Goal: Task Accomplishment & Management: Use online tool/utility

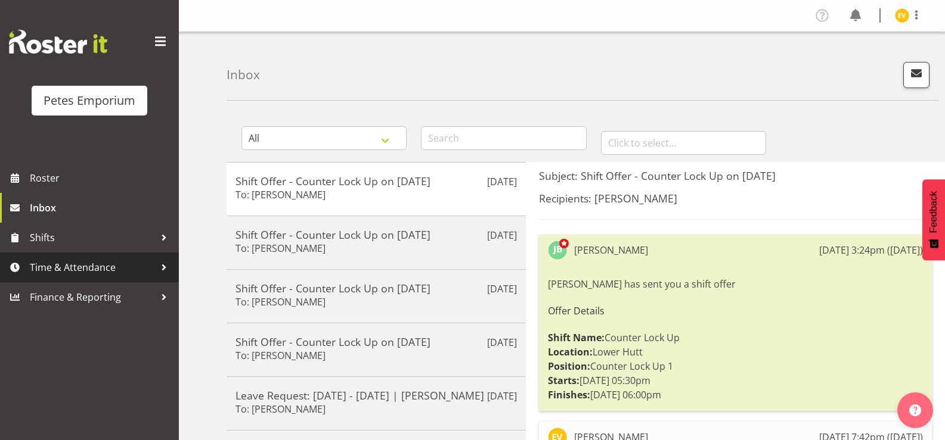
click at [74, 273] on span "Time & Attendance" at bounding box center [92, 268] width 125 height 18
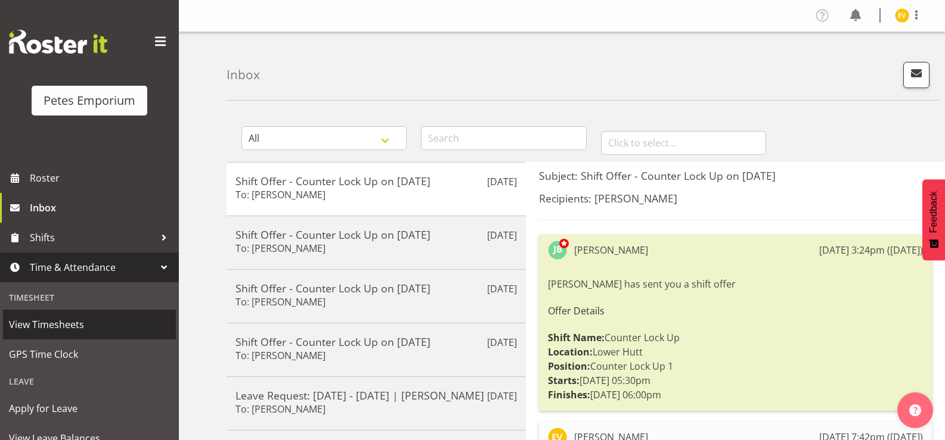
click at [76, 339] on link "View Timesheets" at bounding box center [89, 325] width 173 height 30
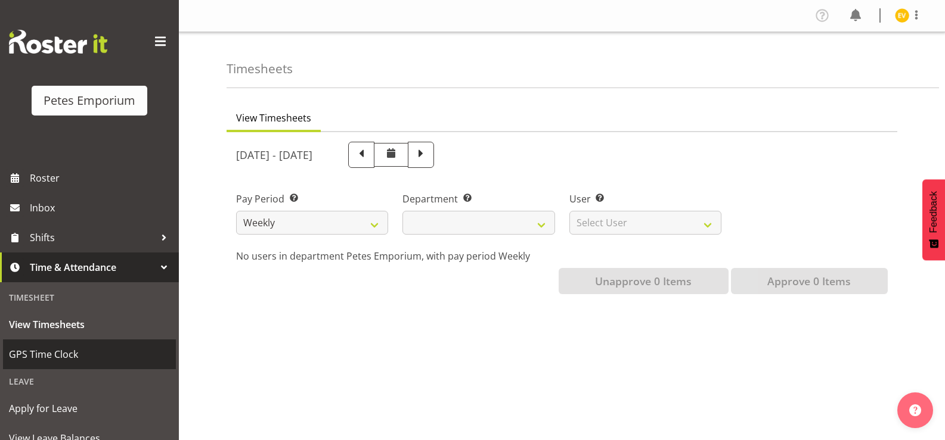
click at [72, 362] on span "GPS Time Clock" at bounding box center [89, 355] width 161 height 18
select select
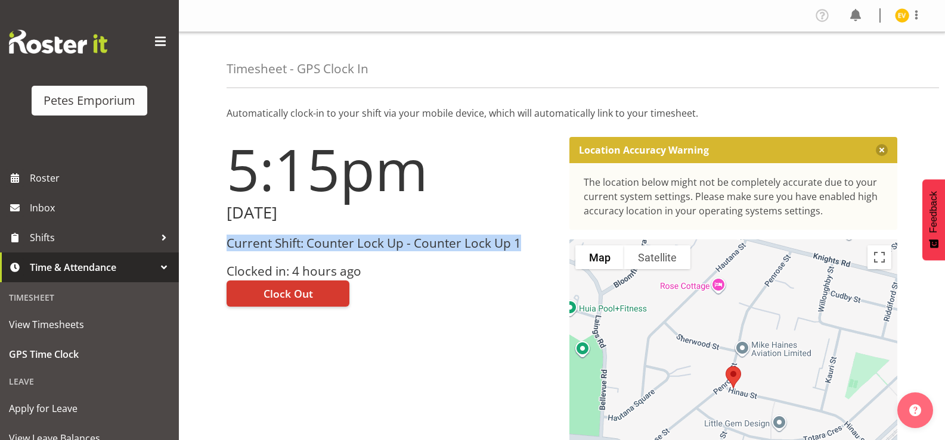
drag, startPoint x: 523, startPoint y: 240, endPoint x: 224, endPoint y: 237, distance: 299.2
click at [224, 237] on div "5:15pm [DATE] Current Shift: Counter Lock Up - Counter Lock Up 1 Clocked in: 4 …" at bounding box center [390, 337] width 343 height 415
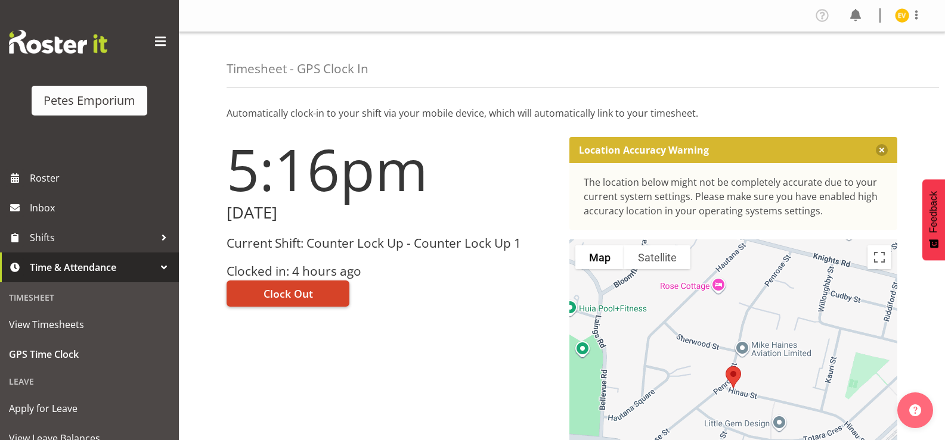
click at [303, 296] on span "Clock Out" at bounding box center [287, 293] width 49 height 15
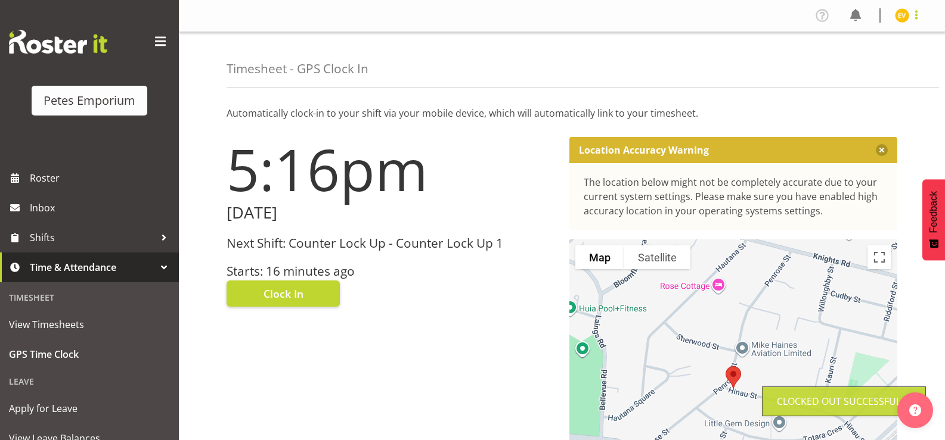
click at [910, 22] on span at bounding box center [916, 15] width 14 height 14
click at [883, 62] on link "Log Out" at bounding box center [866, 62] width 114 height 21
